Goal: Information Seeking & Learning: Learn about a topic

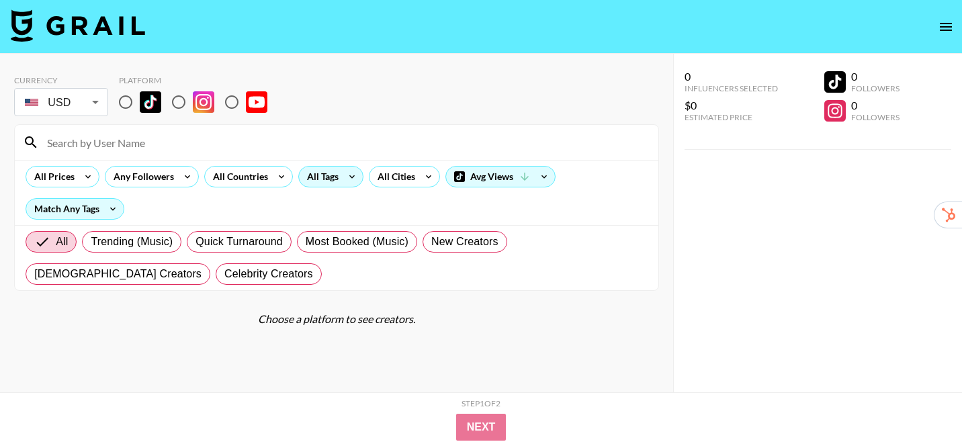
click at [343, 178] on icon at bounding box center [352, 177] width 22 height 20
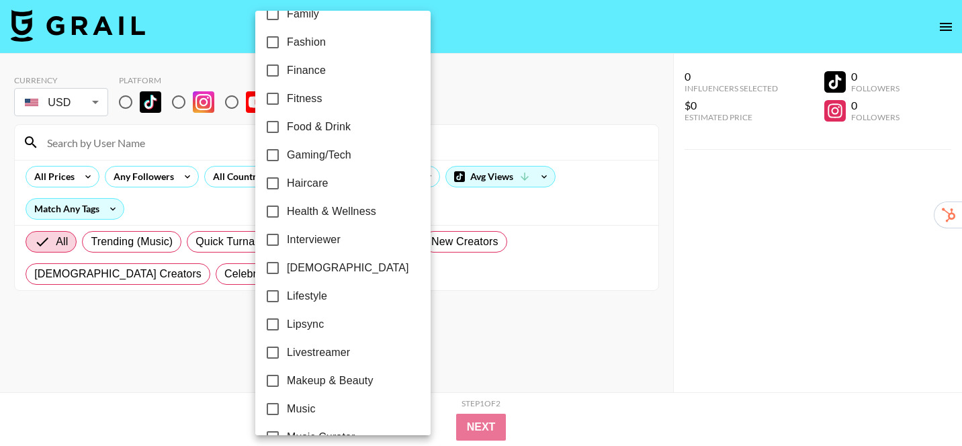
scroll to position [416, 0]
click at [460, 212] on div at bounding box center [481, 223] width 962 height 446
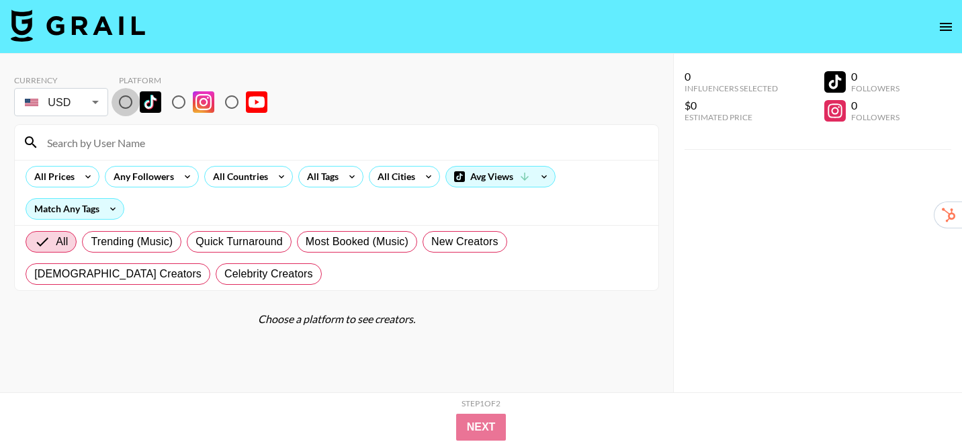
click at [137, 104] on input "radio" at bounding box center [126, 102] width 28 height 28
radio input "true"
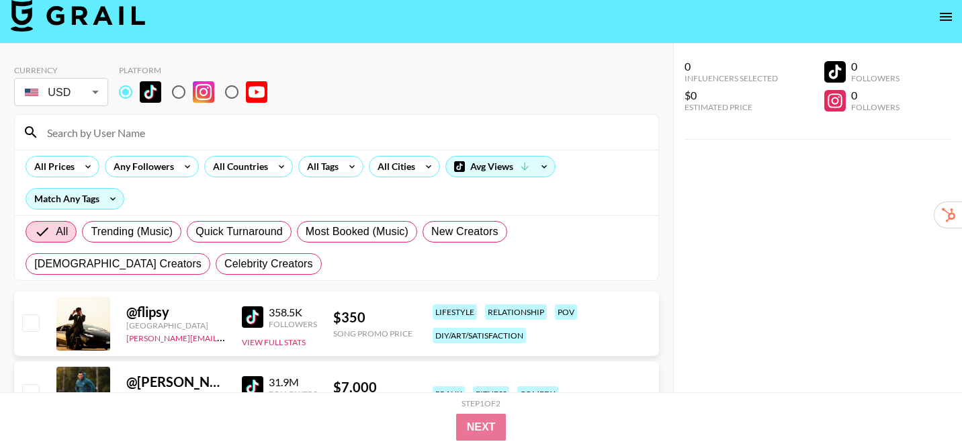
scroll to position [0, 0]
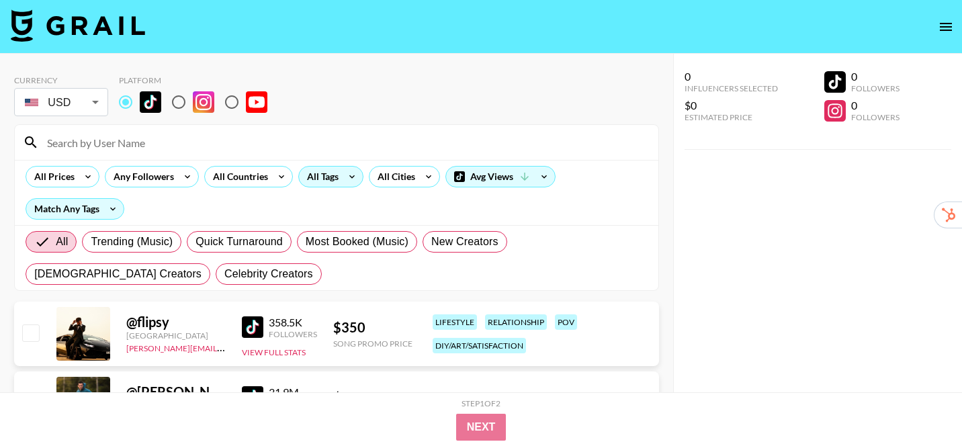
click at [337, 170] on div "All Tags" at bounding box center [320, 177] width 42 height 20
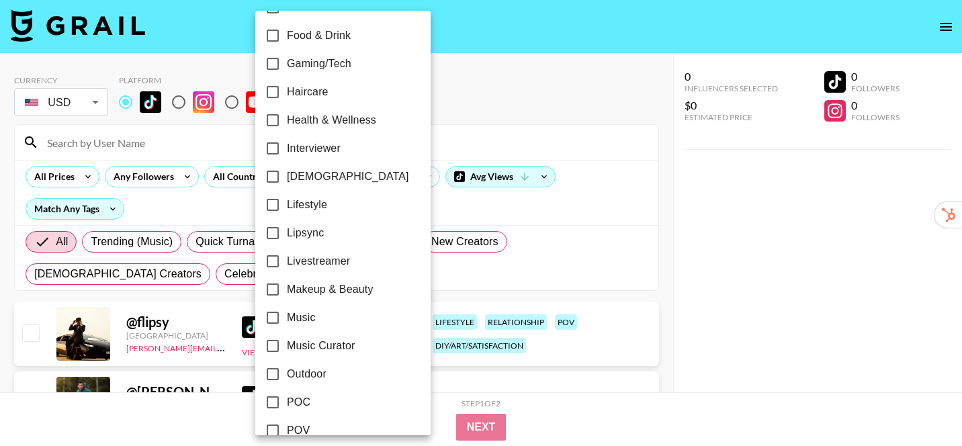
scroll to position [516, 0]
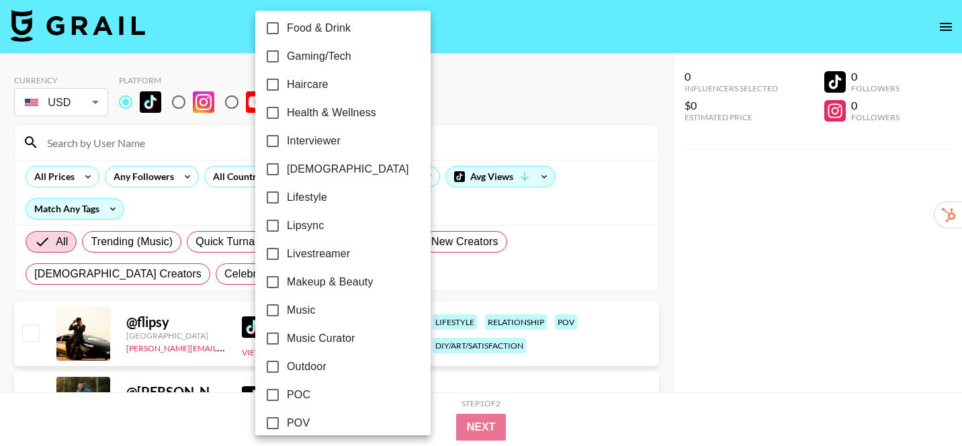
click at [323, 286] on span "Makeup & Beauty" at bounding box center [330, 282] width 87 height 16
click at [287, 286] on input "Makeup & Beauty" at bounding box center [273, 282] width 28 height 28
checkbox input "true"
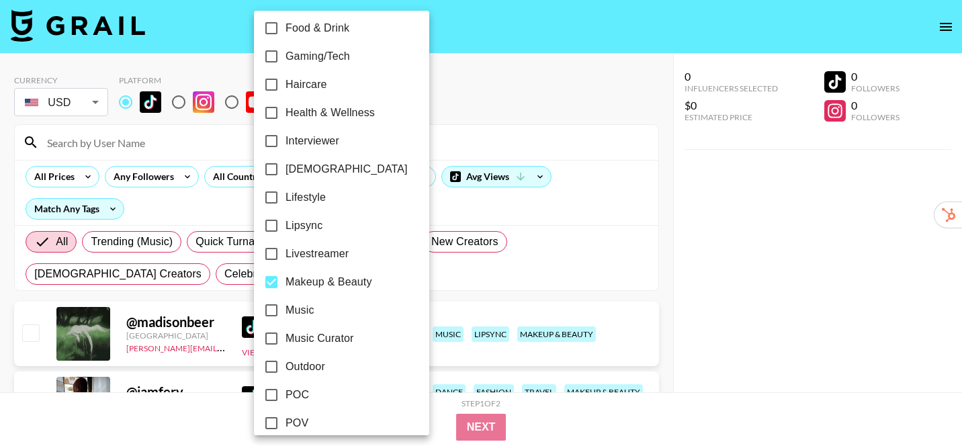
click at [652, 200] on div at bounding box center [481, 223] width 962 height 446
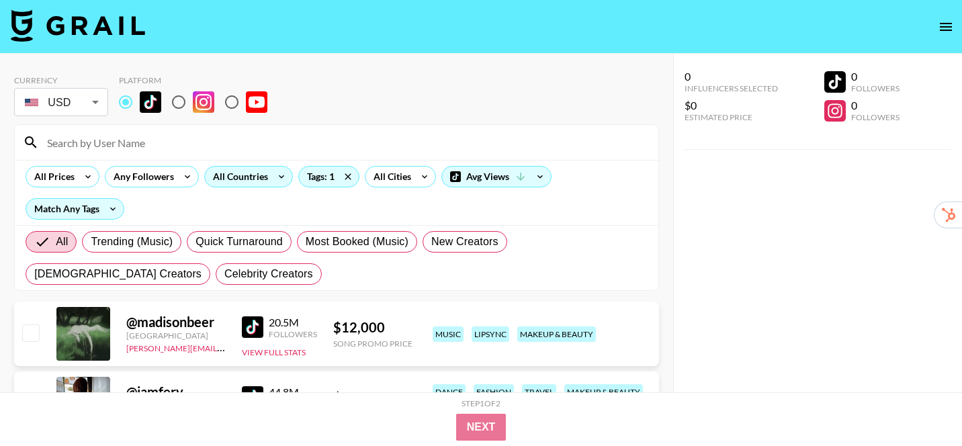
click at [264, 177] on div "All Countries" at bounding box center [238, 177] width 66 height 20
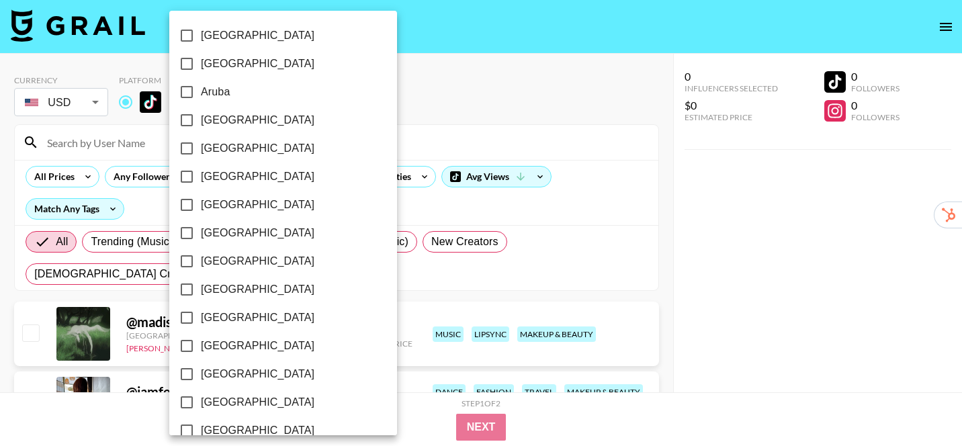
click at [227, 232] on span "[GEOGRAPHIC_DATA]" at bounding box center [258, 233] width 114 height 16
click at [201, 232] on input "[GEOGRAPHIC_DATA]" at bounding box center [187, 233] width 28 height 28
checkbox input "true"
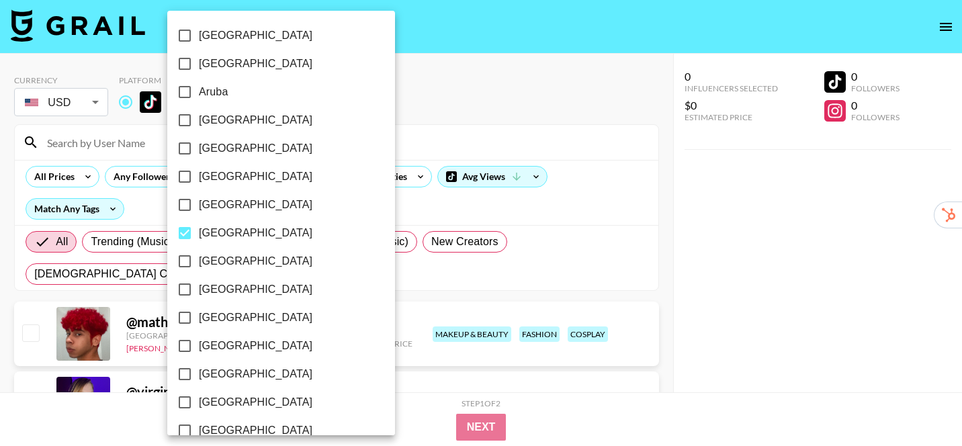
click at [661, 223] on div at bounding box center [481, 223] width 962 height 446
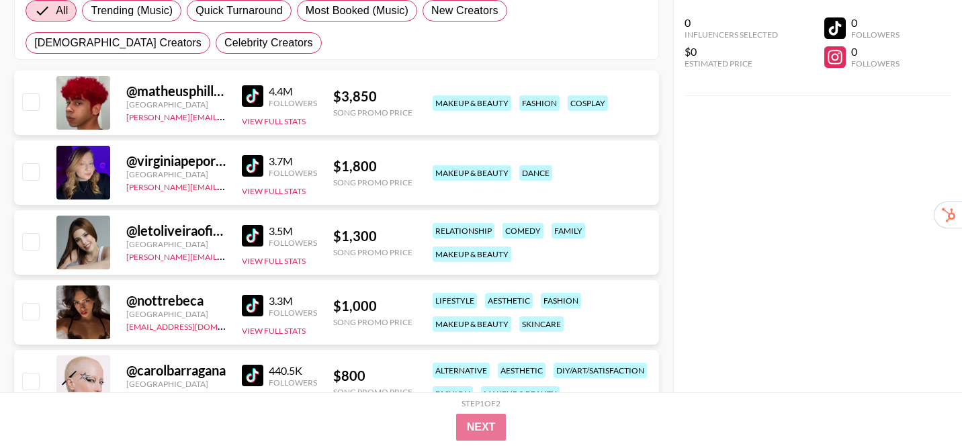
scroll to position [254, 0]
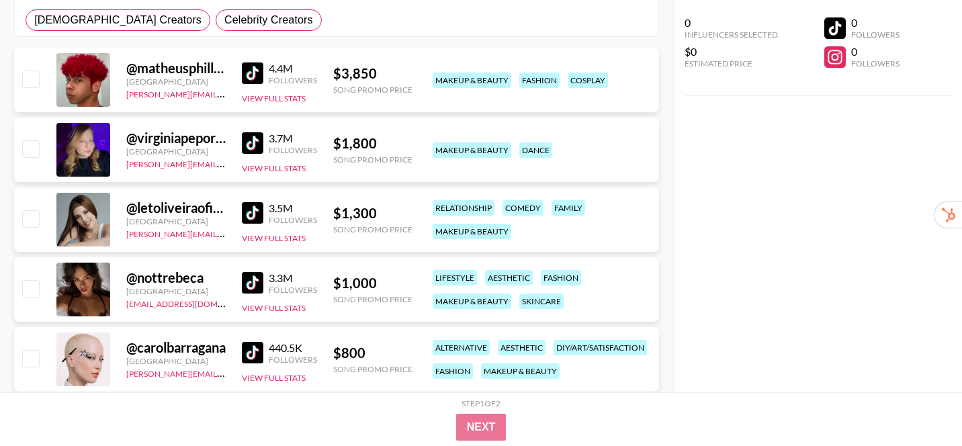
click at [249, 214] on img at bounding box center [253, 213] width 22 height 22
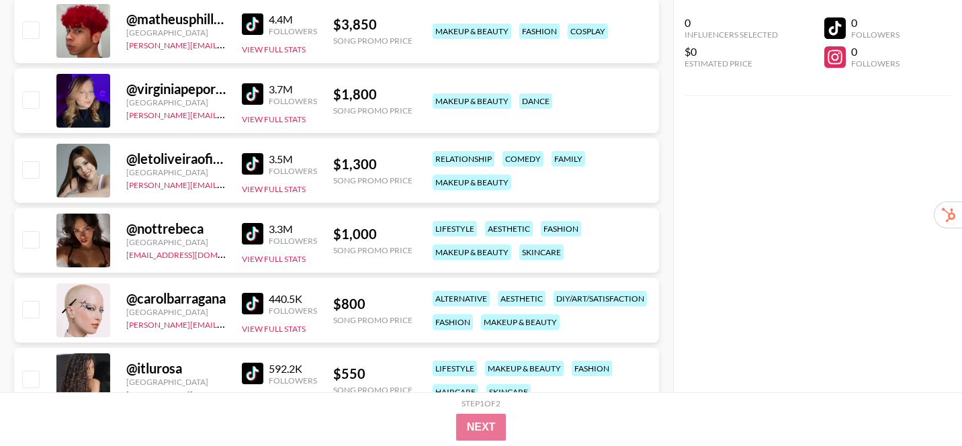
click at [253, 236] on img at bounding box center [253, 234] width 22 height 22
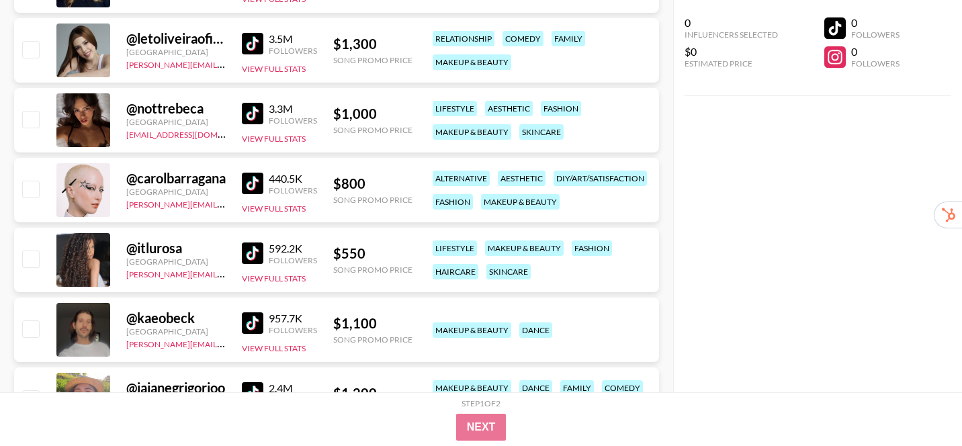
scroll to position [446, 0]
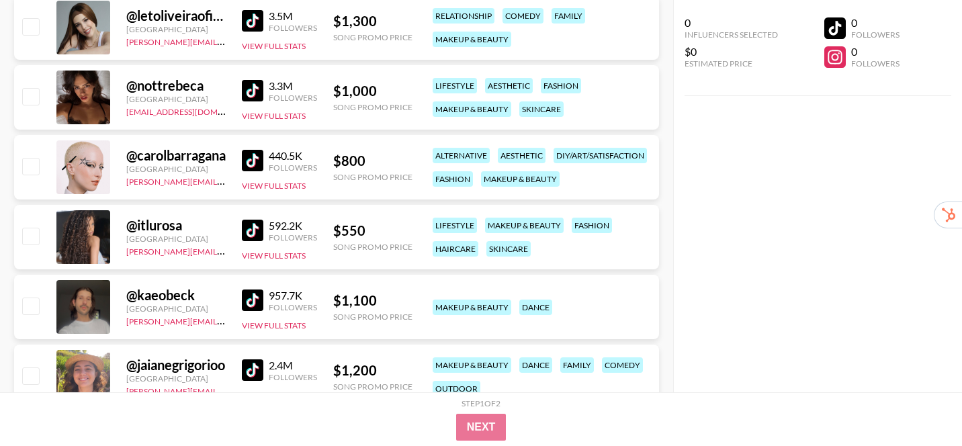
click at [258, 229] on img at bounding box center [253, 231] width 22 height 22
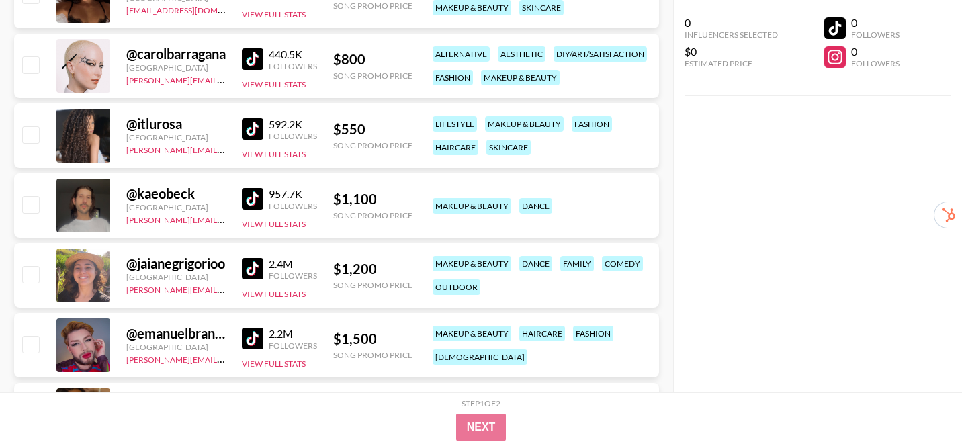
scroll to position [549, 0]
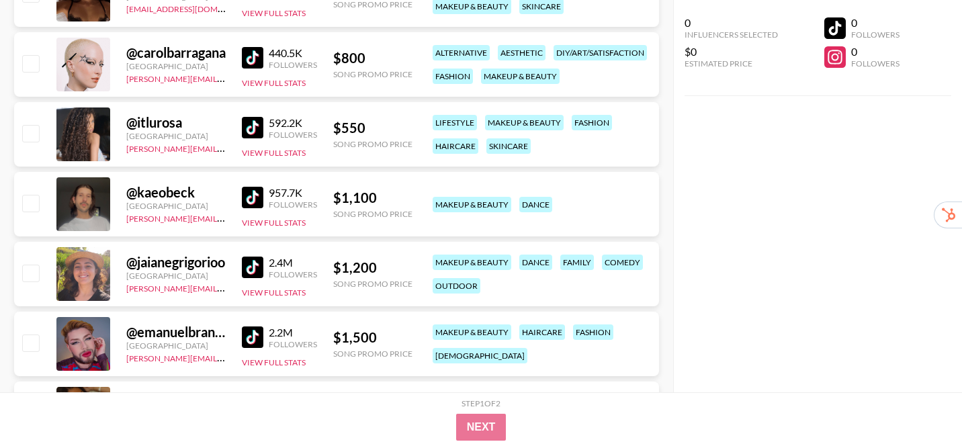
click at [250, 266] on img at bounding box center [253, 268] width 22 height 22
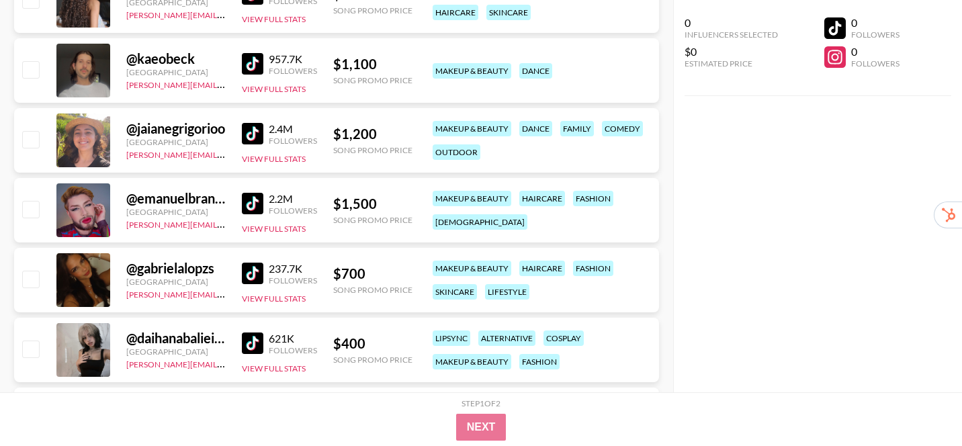
scroll to position [686, 0]
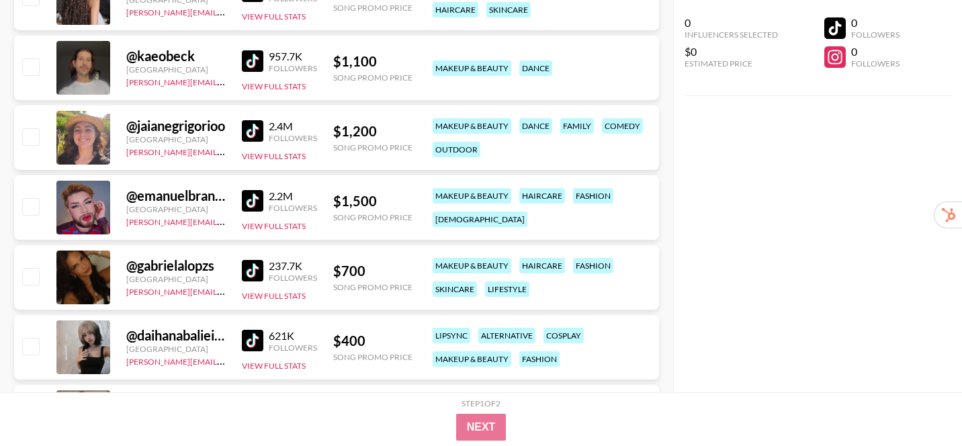
click at [255, 272] on img at bounding box center [253, 271] width 22 height 22
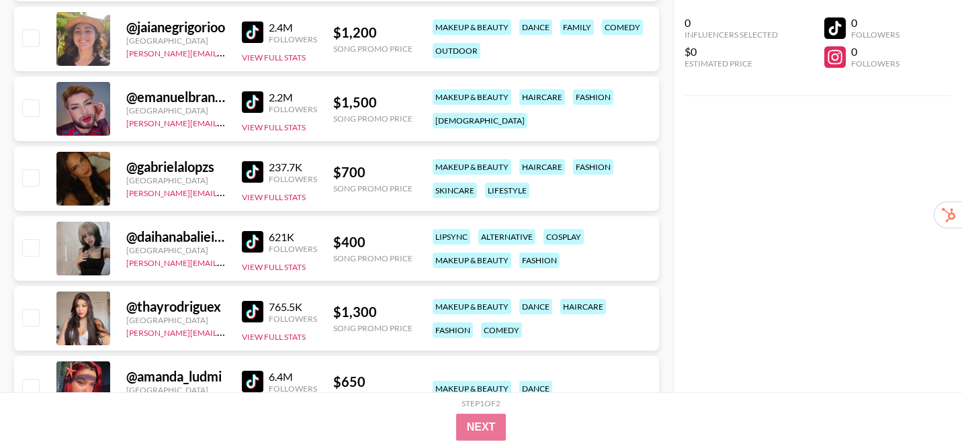
scroll to position [788, 0]
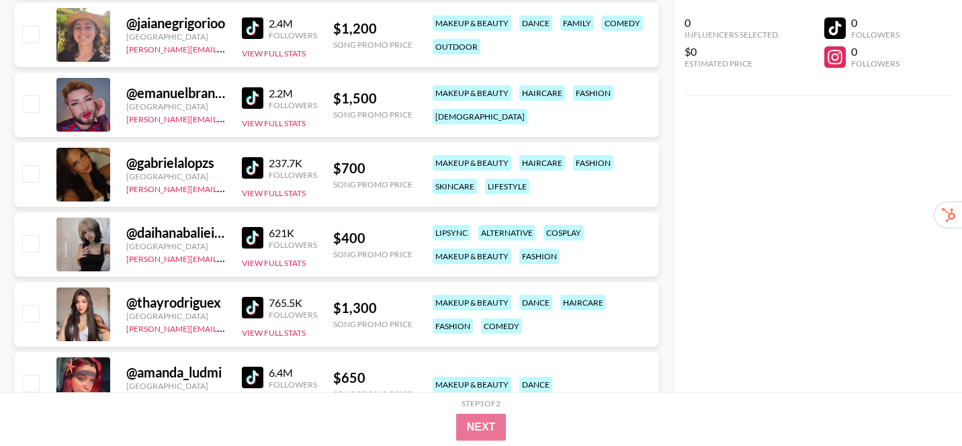
click at [243, 304] on img at bounding box center [253, 308] width 22 height 22
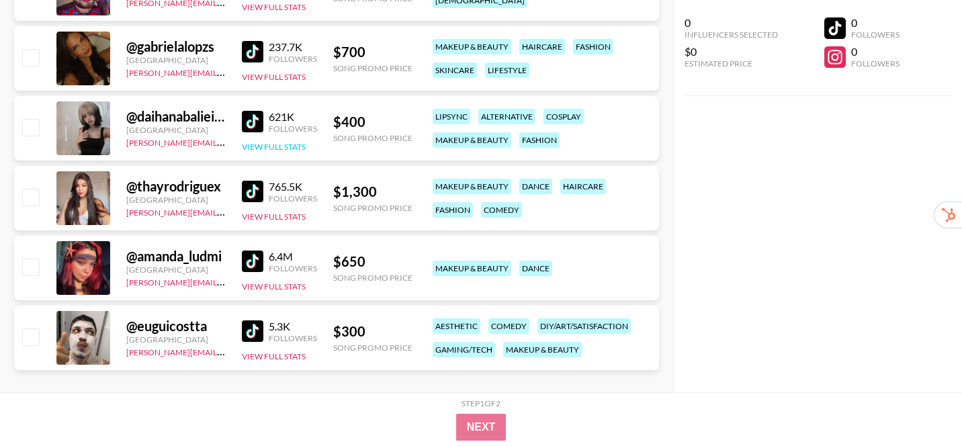
scroll to position [920, 0]
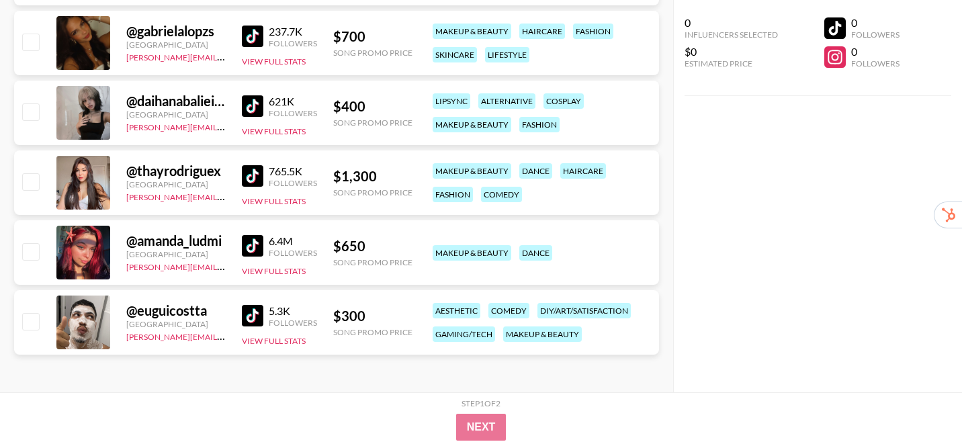
click at [255, 247] on img at bounding box center [253, 246] width 22 height 22
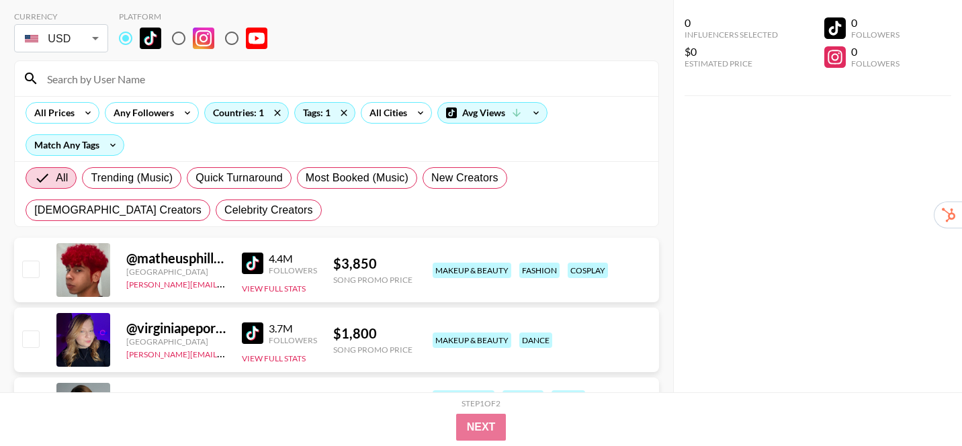
scroll to position [69, 0]
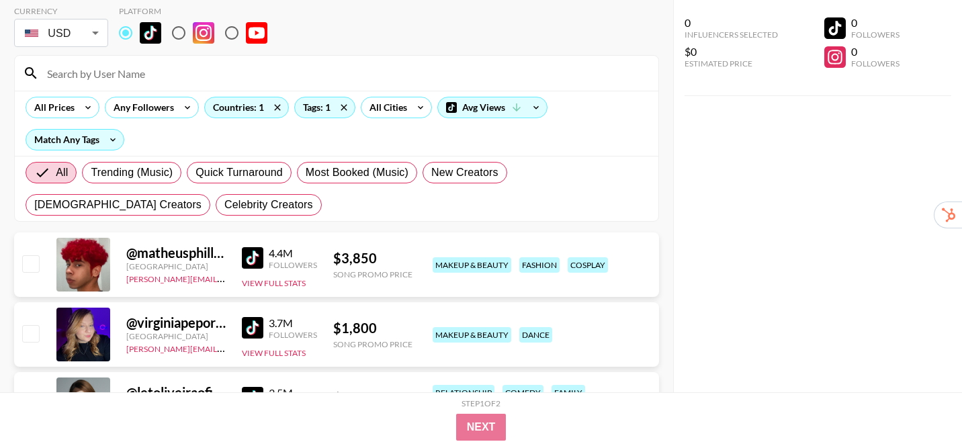
click at [257, 321] on img at bounding box center [253, 328] width 22 height 22
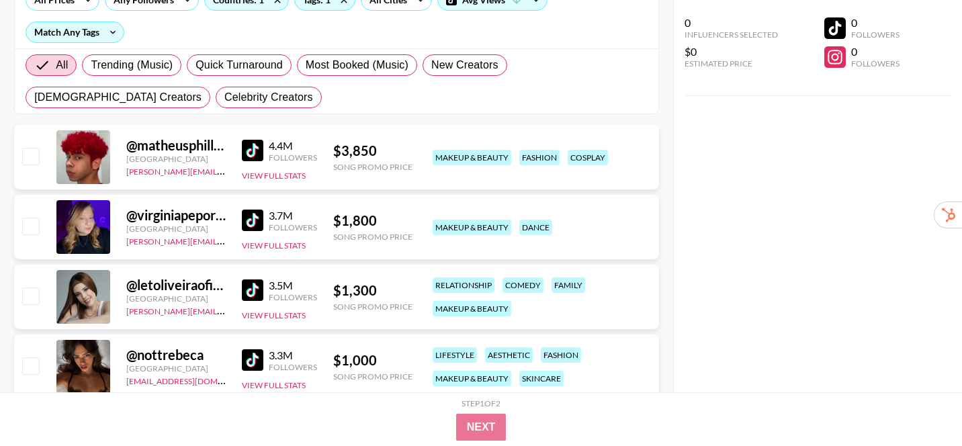
scroll to position [179, 0]
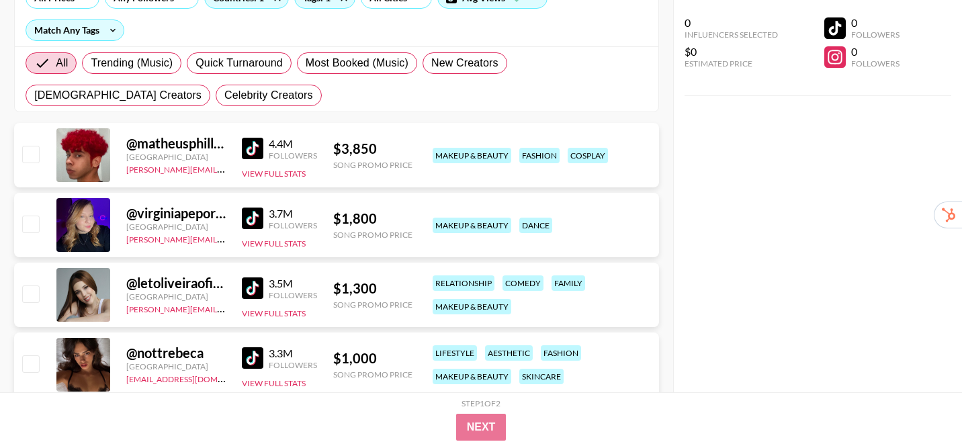
click at [254, 296] on img at bounding box center [253, 289] width 22 height 22
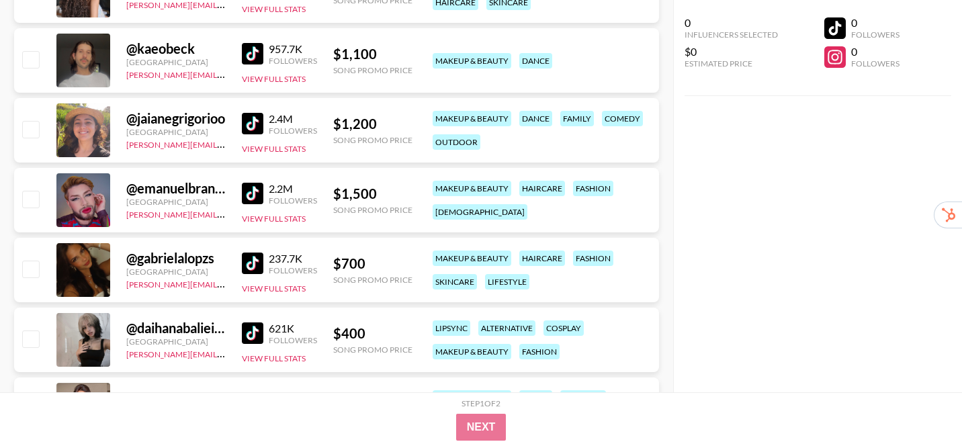
scroll to position [694, 0]
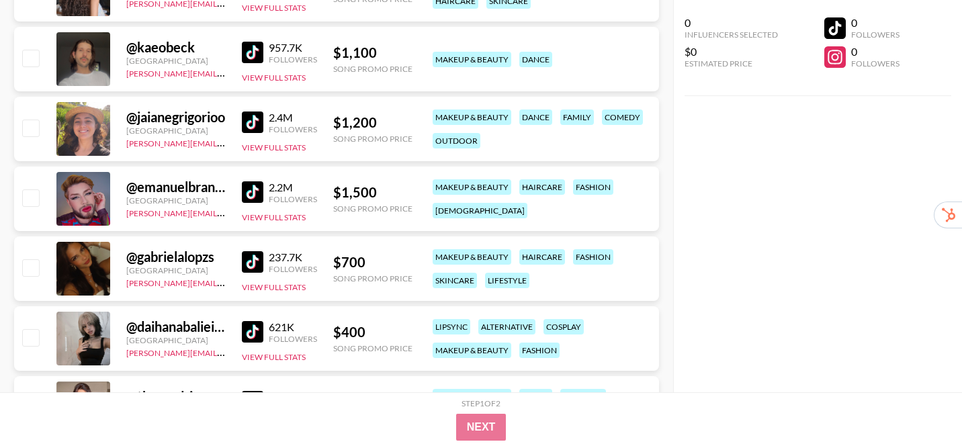
click at [261, 259] on img at bounding box center [253, 262] width 22 height 22
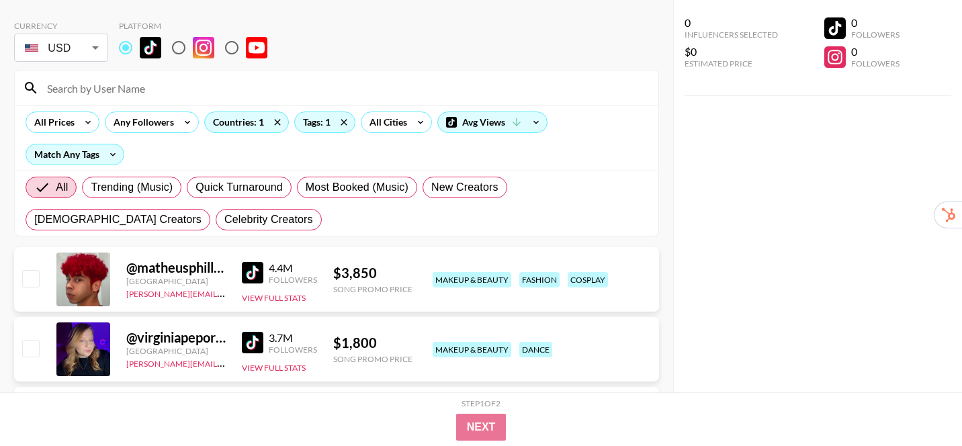
scroll to position [0, 0]
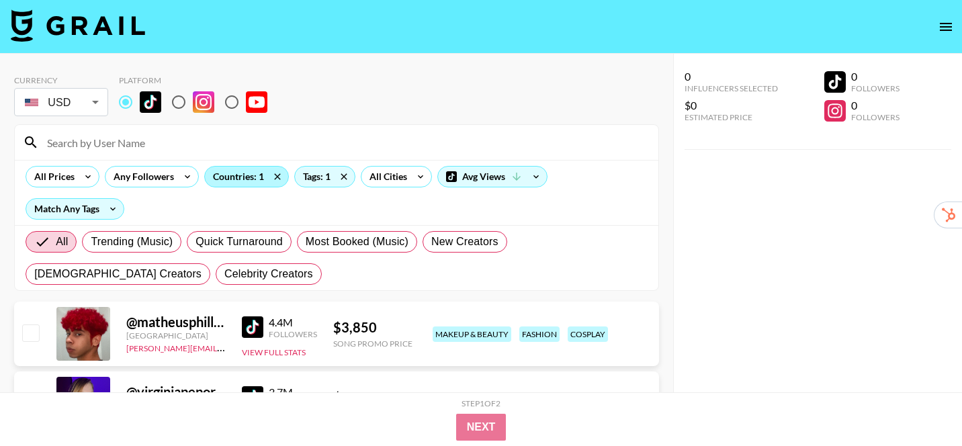
click at [254, 181] on div "Countries: 1" at bounding box center [246, 177] width 83 height 20
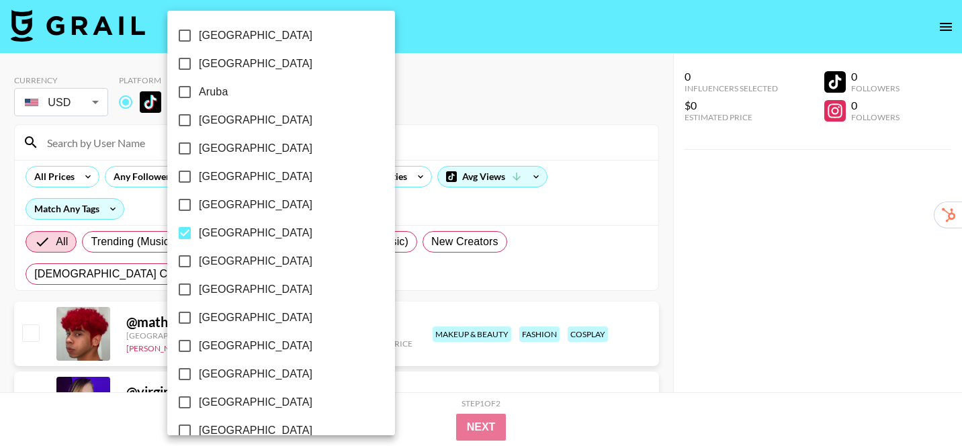
click at [215, 229] on span "[GEOGRAPHIC_DATA]" at bounding box center [256, 233] width 114 height 16
click at [199, 229] on input "[GEOGRAPHIC_DATA]" at bounding box center [185, 233] width 28 height 28
checkbox input "false"
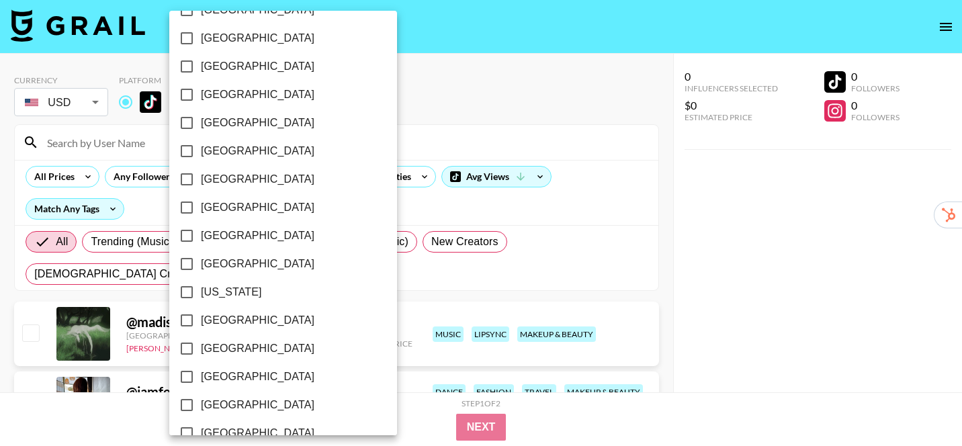
scroll to position [220, 0]
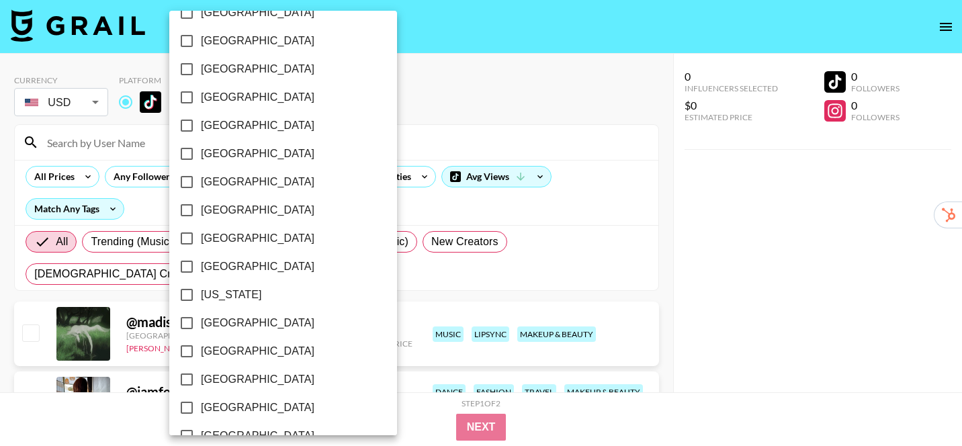
click at [226, 42] on span "[GEOGRAPHIC_DATA]" at bounding box center [258, 41] width 114 height 16
click at [201, 42] on input "[GEOGRAPHIC_DATA]" at bounding box center [187, 41] width 28 height 28
checkbox input "true"
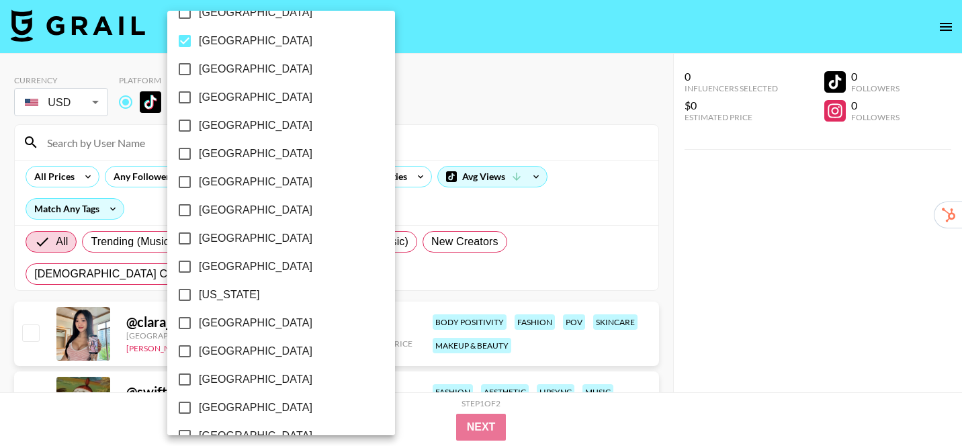
click at [653, 152] on div at bounding box center [481, 223] width 962 height 446
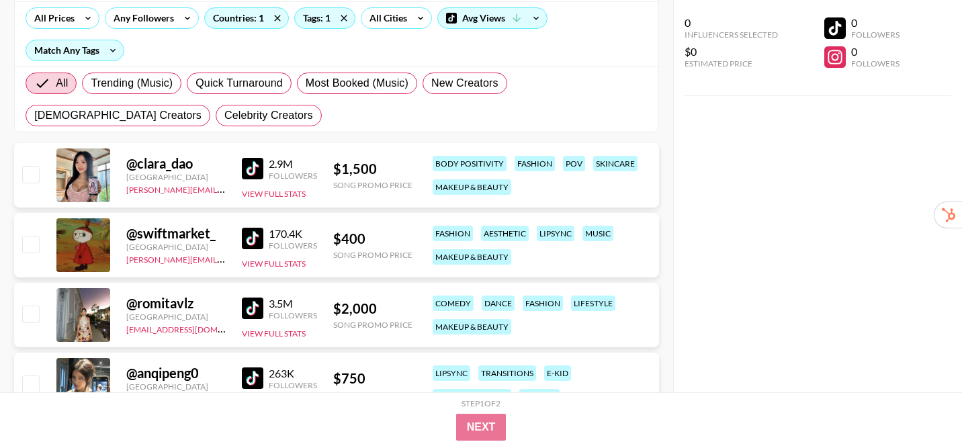
scroll to position [161, 0]
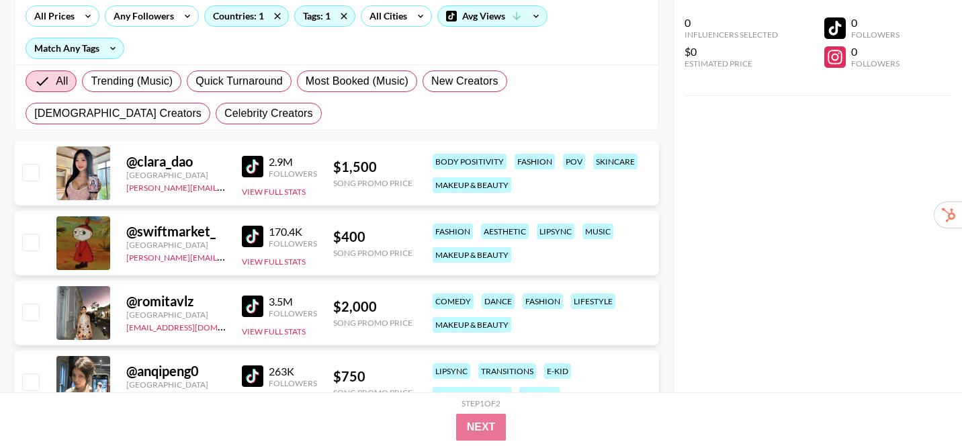
click at [249, 167] on img at bounding box center [253, 167] width 22 height 22
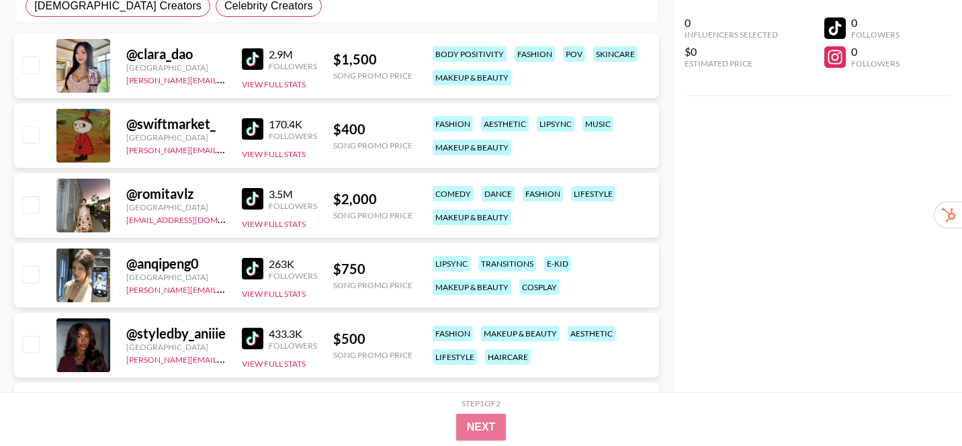
click at [249, 200] on img at bounding box center [253, 199] width 22 height 22
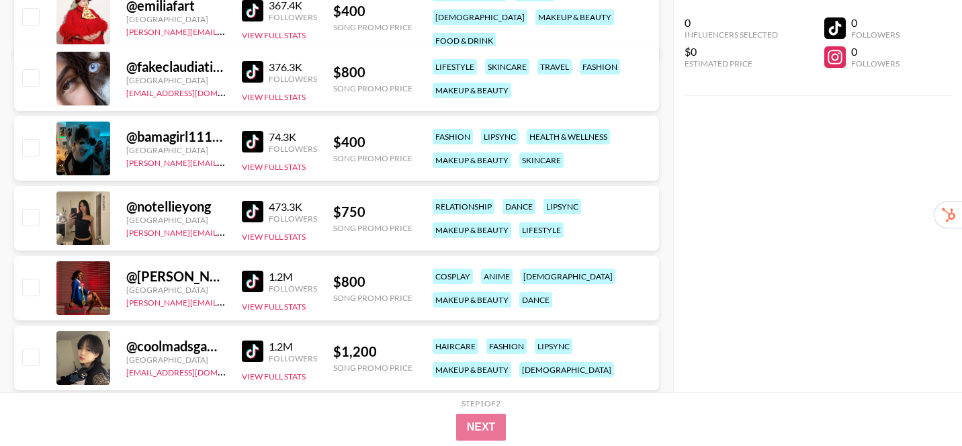
scroll to position [677, 0]
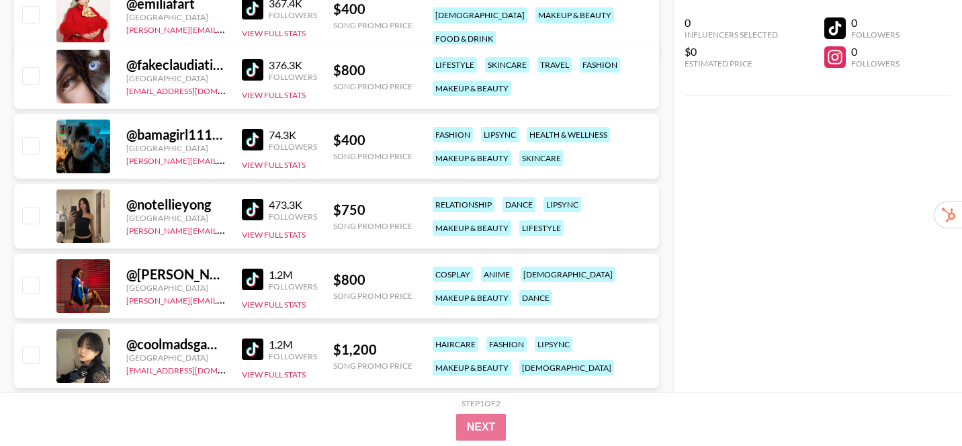
click at [246, 210] on img at bounding box center [253, 210] width 22 height 22
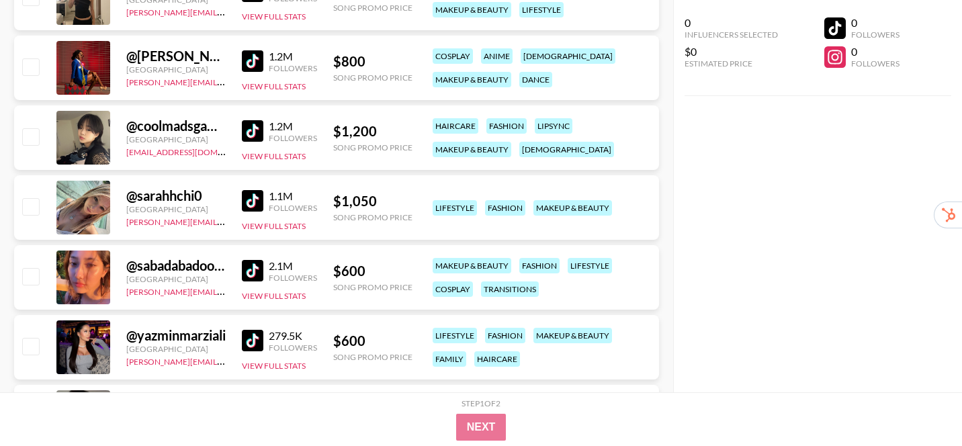
scroll to position [898, 0]
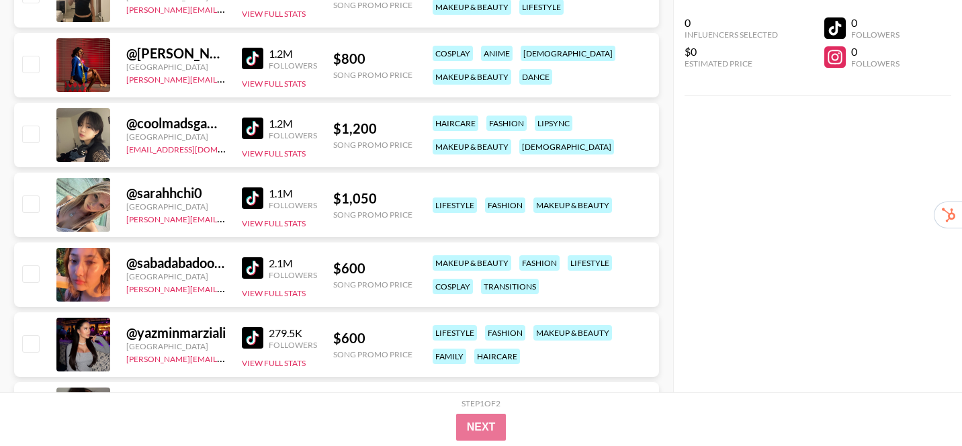
click at [255, 268] on img at bounding box center [253, 268] width 22 height 22
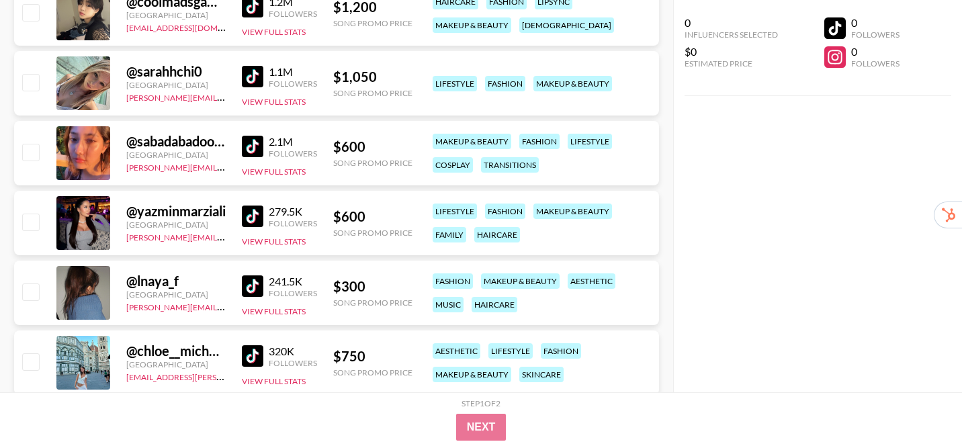
scroll to position [1020, 0]
click at [255, 216] on img at bounding box center [253, 216] width 22 height 22
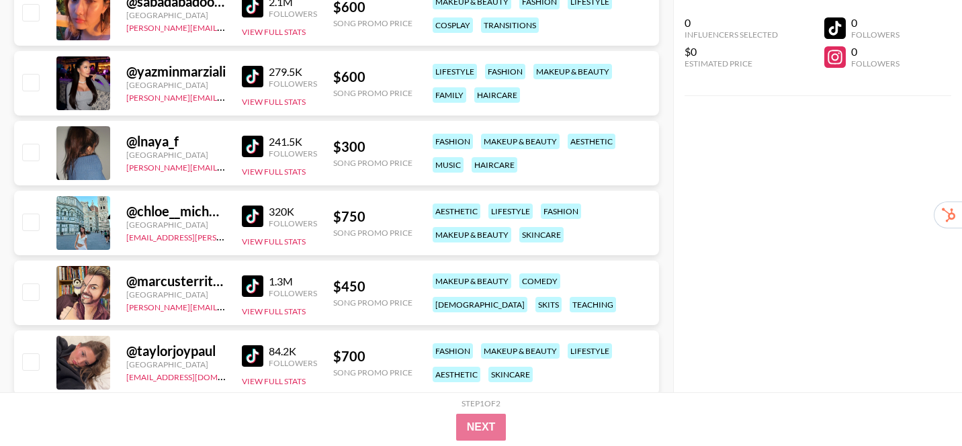
scroll to position [1161, 0]
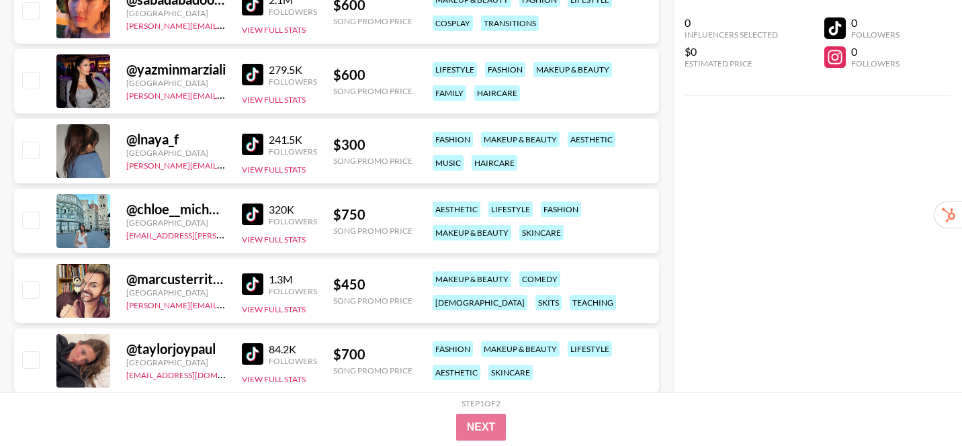
click at [245, 216] on img at bounding box center [253, 215] width 22 height 22
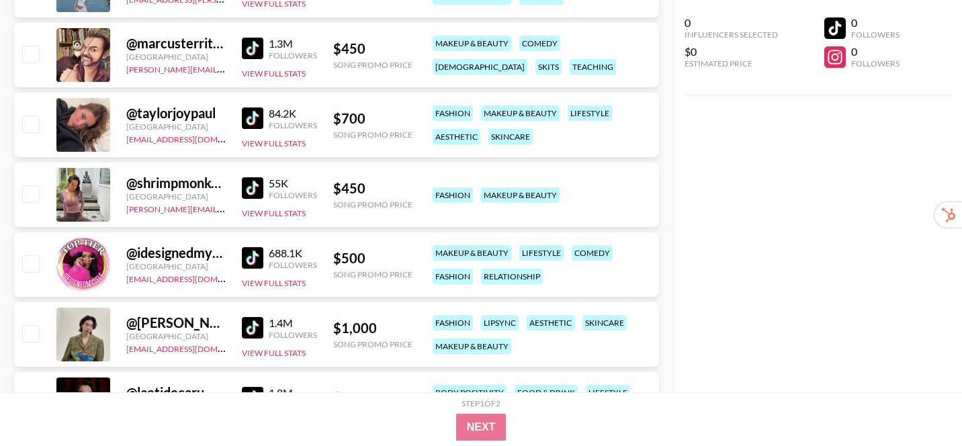
scroll to position [1405, 0]
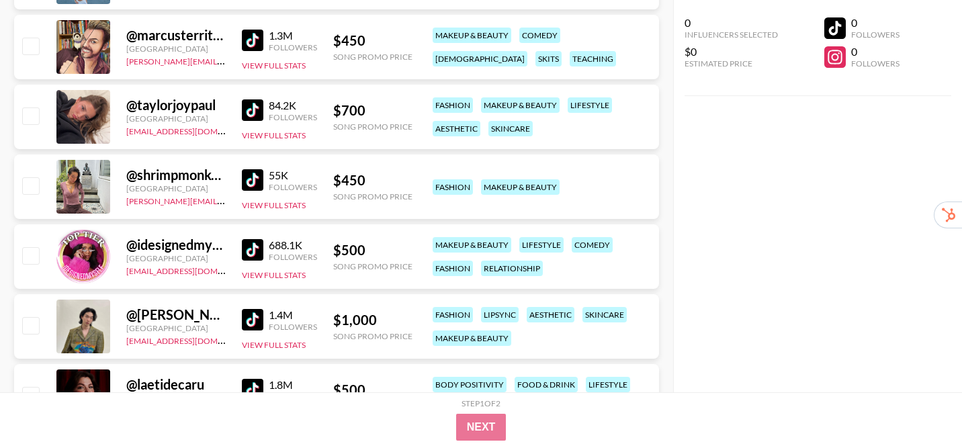
click at [254, 183] on img at bounding box center [253, 180] width 22 height 22
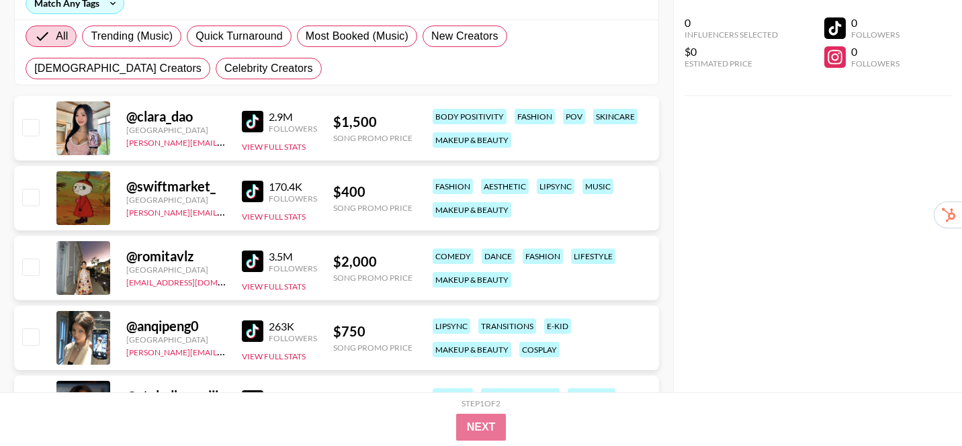
scroll to position [0, 0]
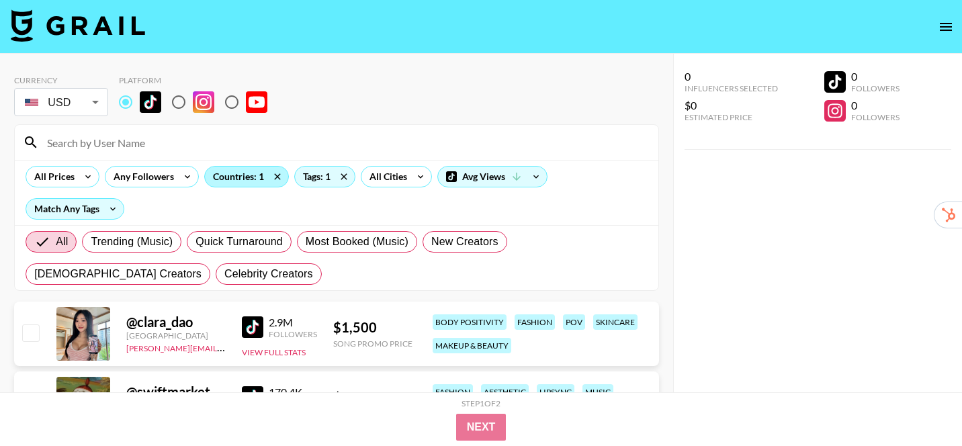
click at [253, 178] on div "Countries: 1" at bounding box center [246, 177] width 83 height 20
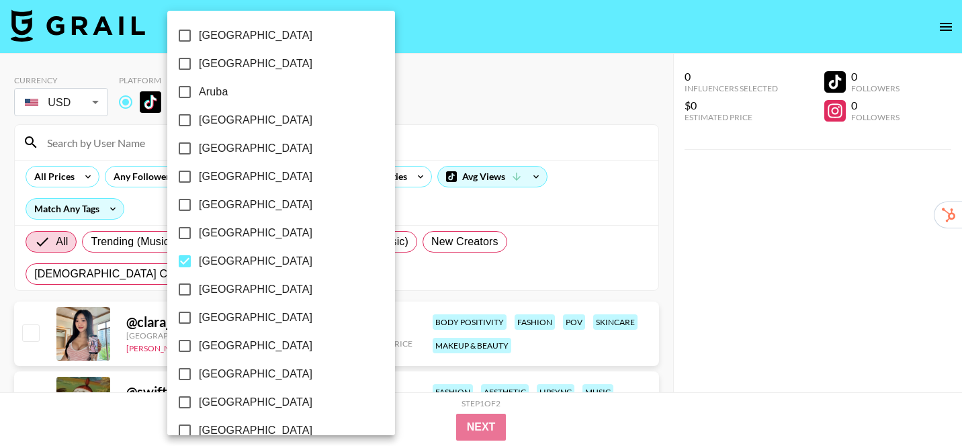
click at [222, 261] on span "[GEOGRAPHIC_DATA]" at bounding box center [256, 261] width 114 height 16
click at [199, 261] on input "[GEOGRAPHIC_DATA]" at bounding box center [185, 261] width 28 height 28
checkbox input "false"
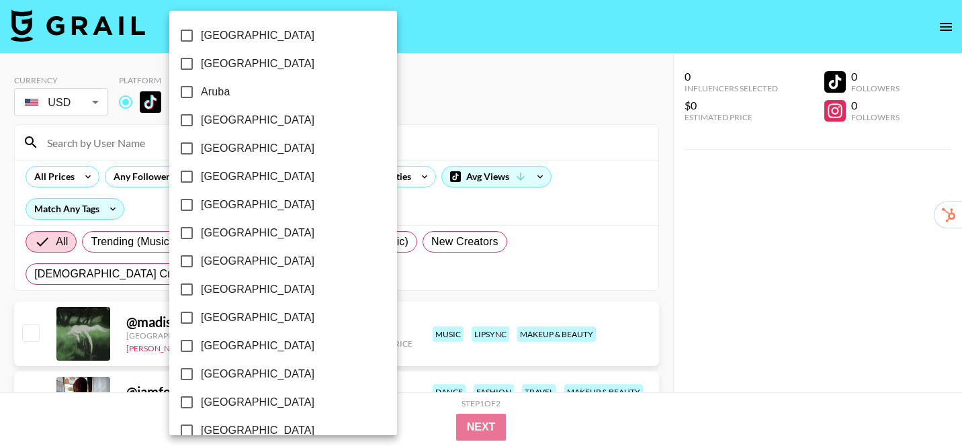
scroll to position [1121, 0]
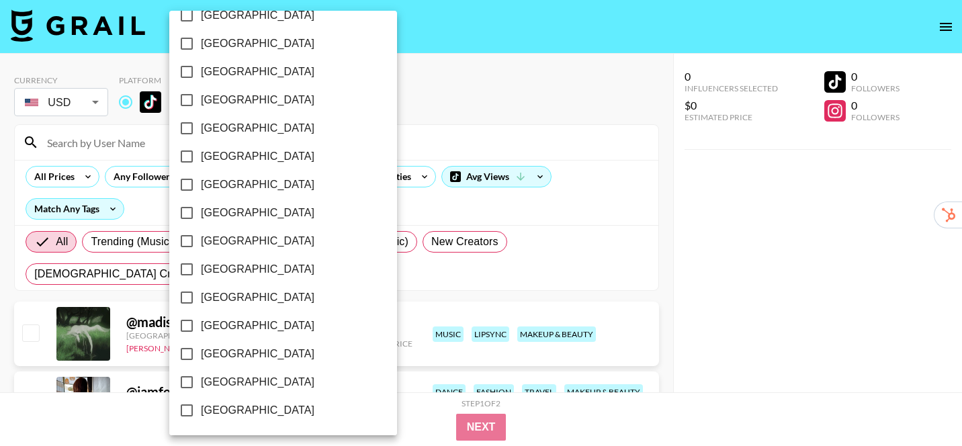
click at [251, 380] on span "[GEOGRAPHIC_DATA]" at bounding box center [258, 382] width 114 height 16
click at [201, 380] on input "[GEOGRAPHIC_DATA]" at bounding box center [187, 382] width 28 height 28
checkbox input "true"
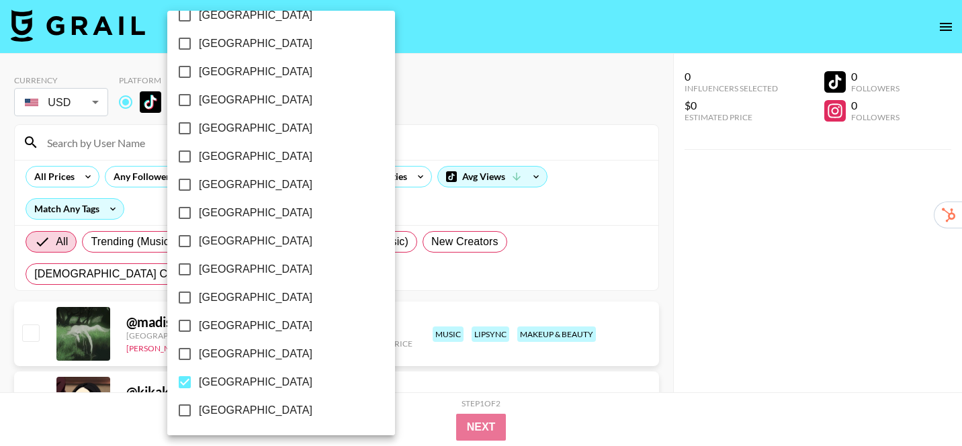
click at [665, 268] on div at bounding box center [481, 223] width 962 height 446
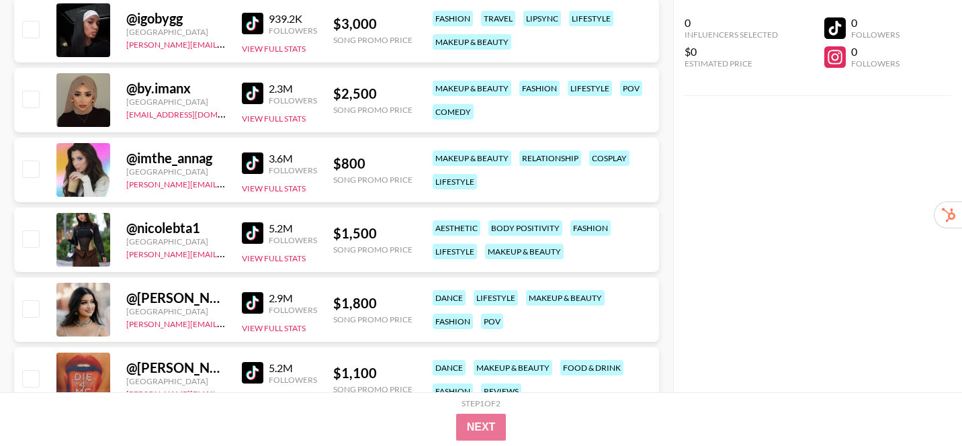
scroll to position [1010, 0]
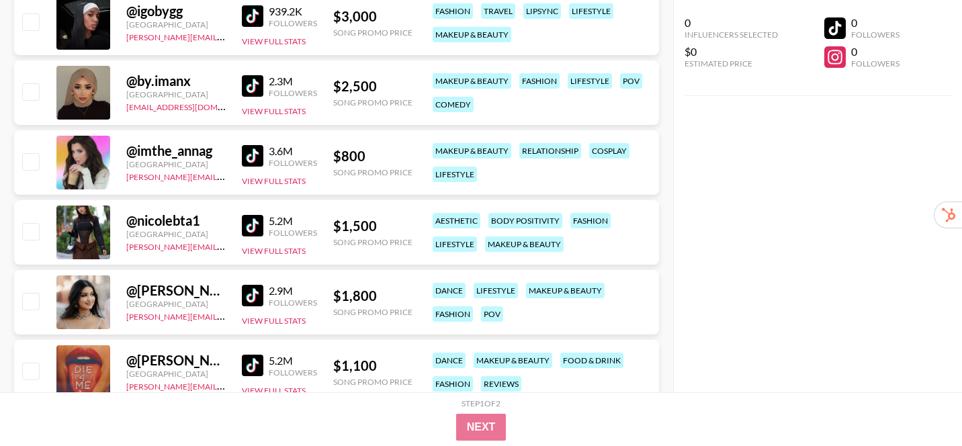
click at [247, 299] on img at bounding box center [253, 296] width 22 height 22
